Goal: Task Accomplishment & Management: Use online tool/utility

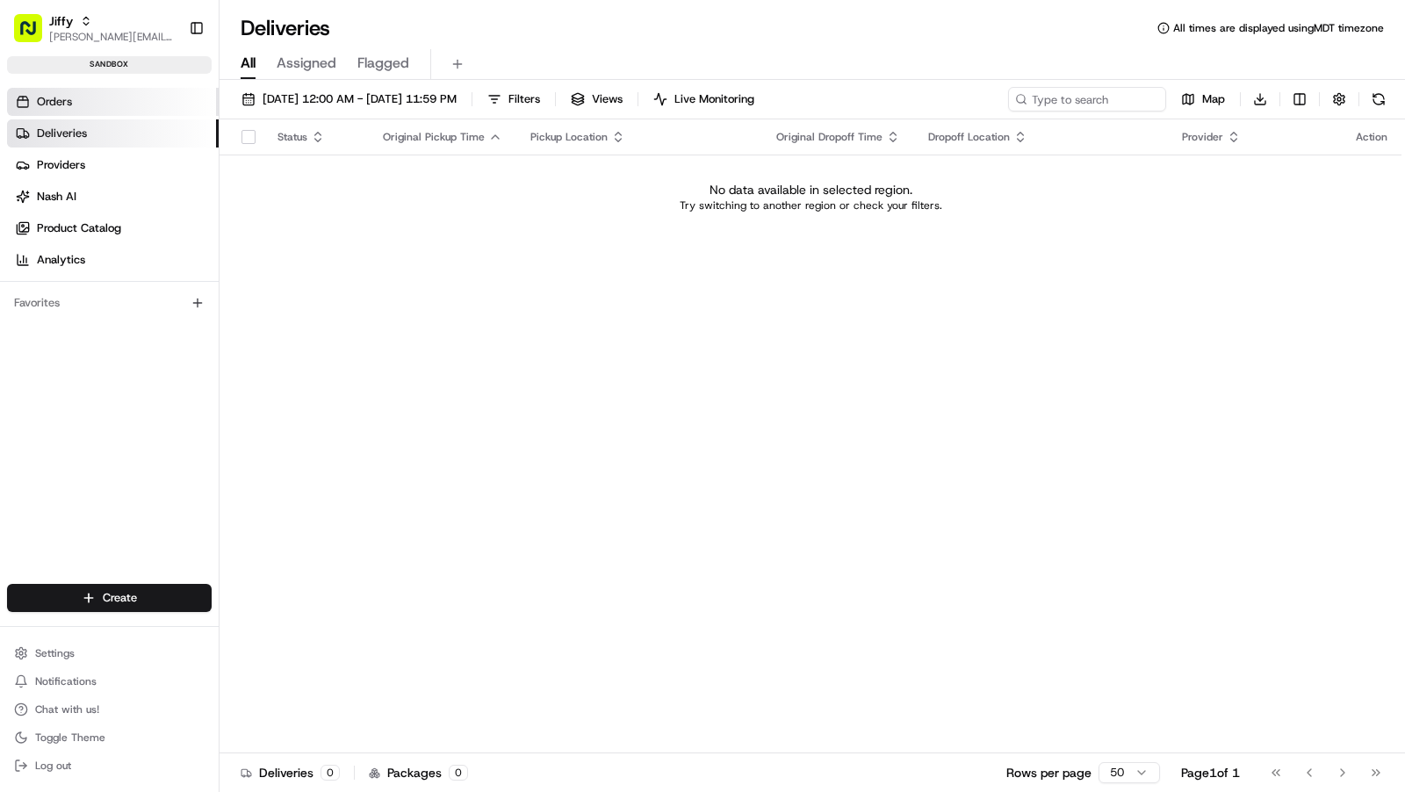
click at [61, 97] on span "Orders" at bounding box center [54, 102] width 35 height 16
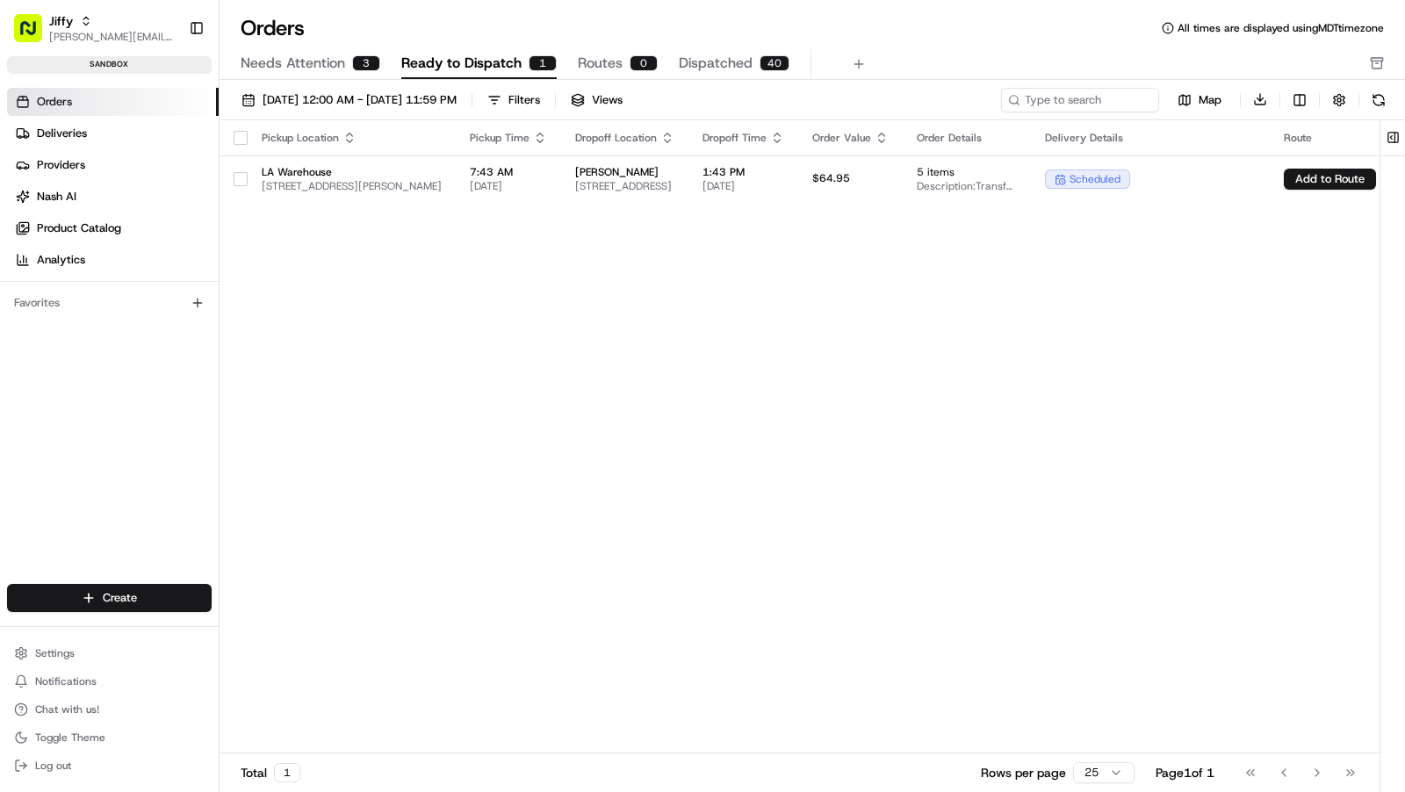
click at [629, 57] on div "0" at bounding box center [643, 63] width 28 height 16
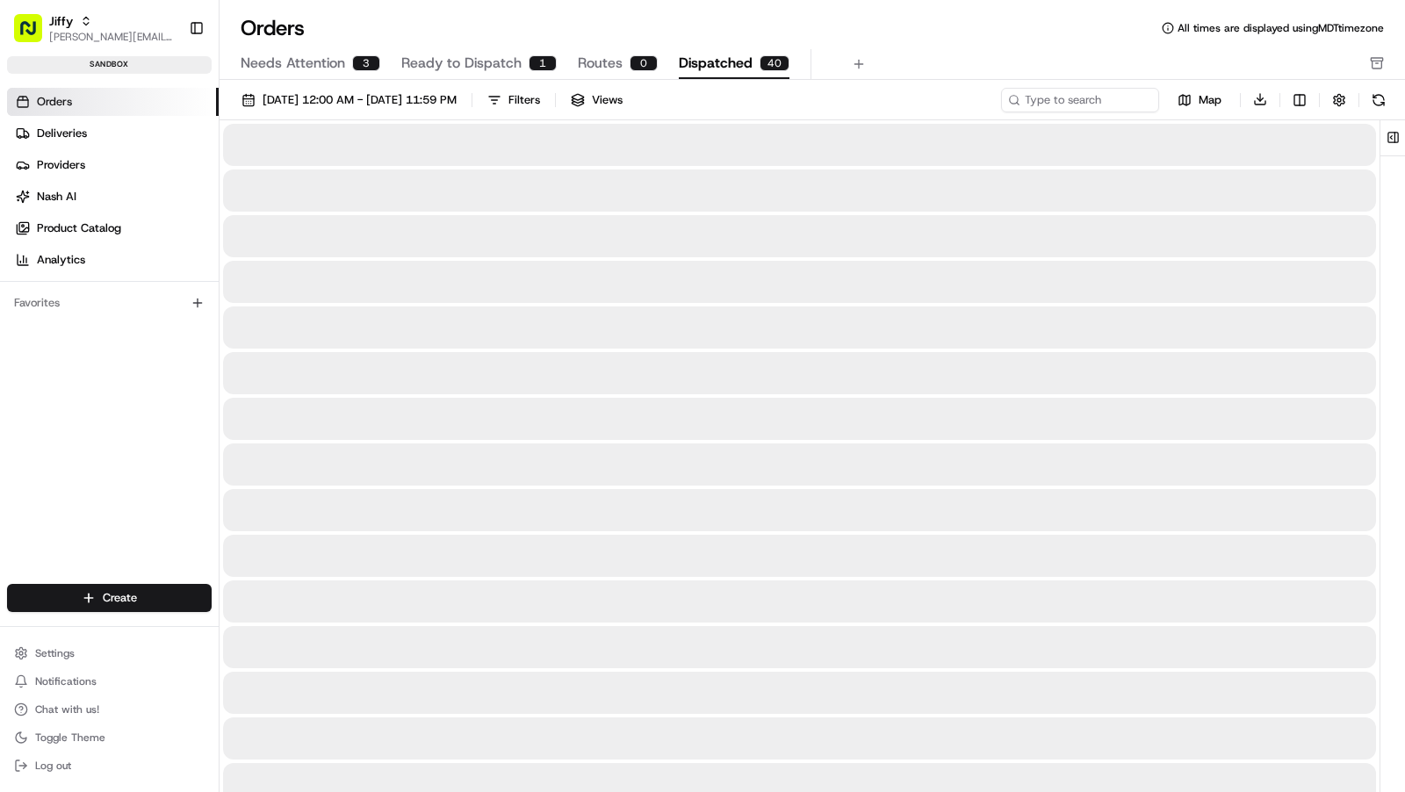
click at [741, 59] on span "Dispatched" at bounding box center [716, 63] width 74 height 21
click at [463, 63] on span "Ready to Dispatch" at bounding box center [461, 63] width 120 height 21
